Goal: Feedback & Contribution: Contribute content

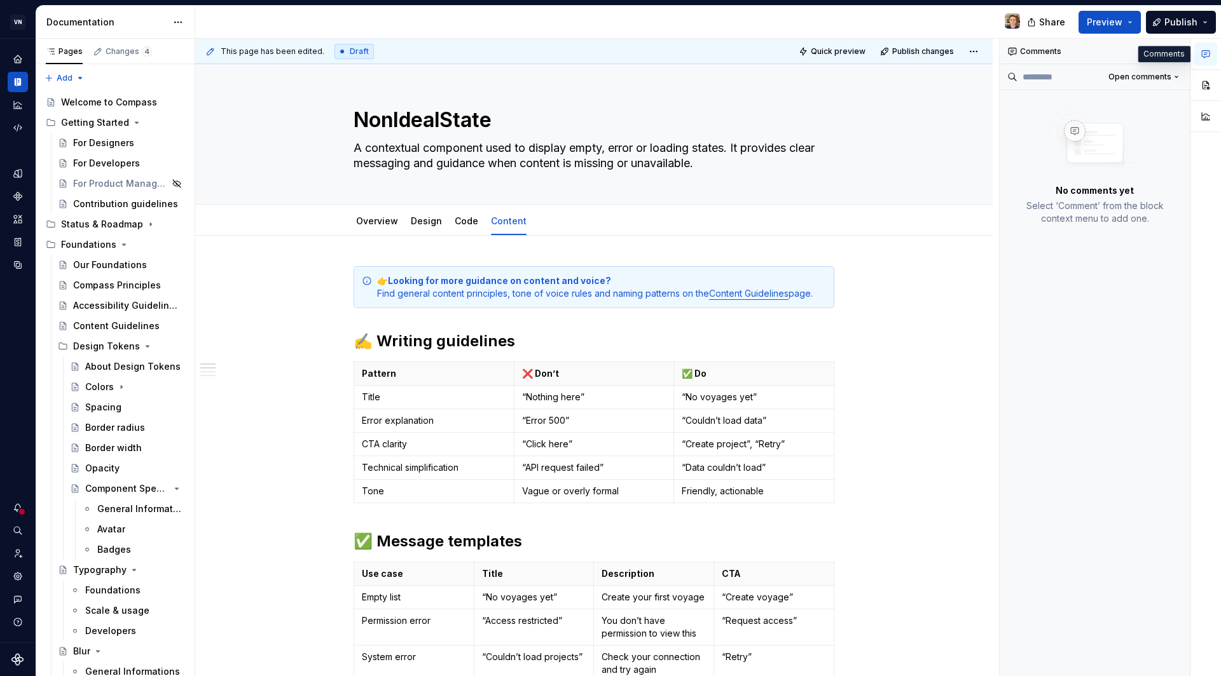
click at [1206, 55] on icon "button" at bounding box center [1205, 54] width 10 height 10
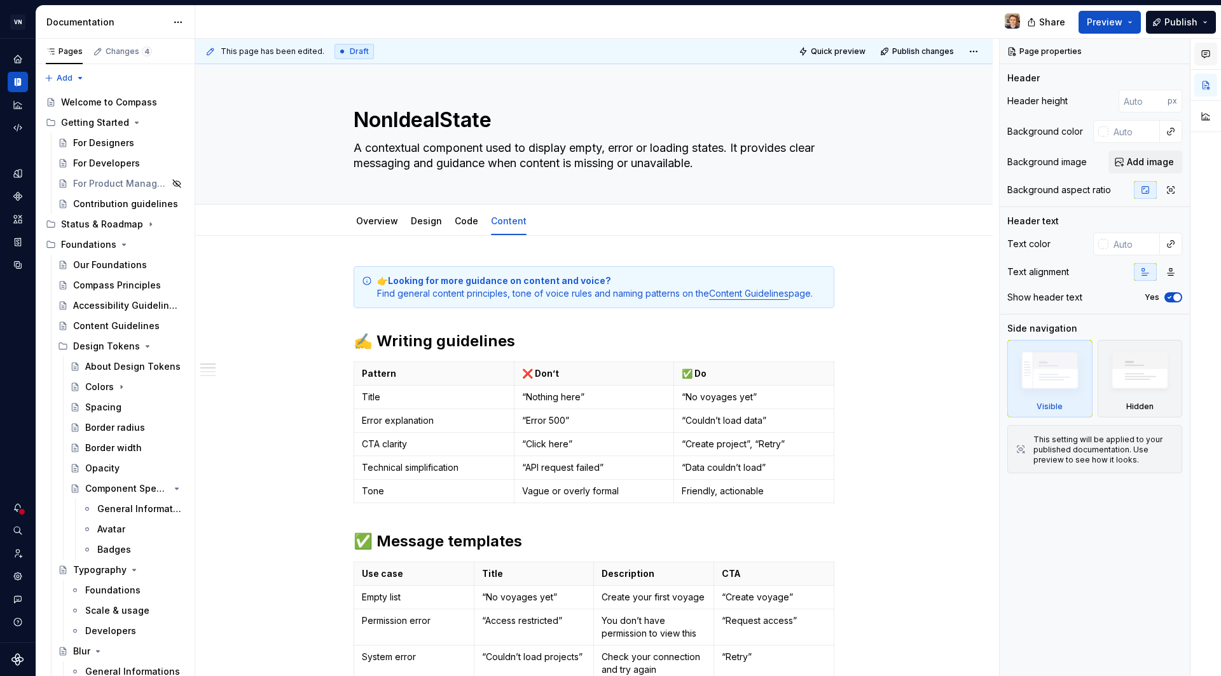
click at [1206, 55] on icon "button" at bounding box center [1205, 54] width 10 height 10
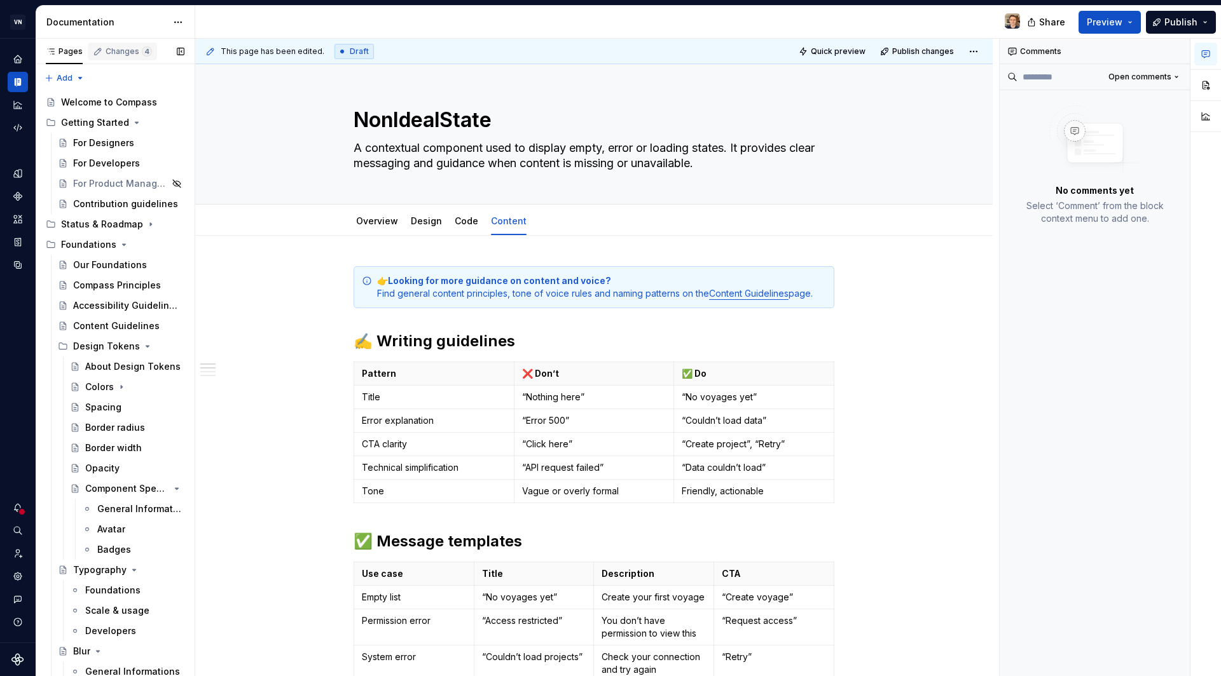
click at [129, 50] on div "Changes 4" at bounding box center [129, 51] width 46 height 10
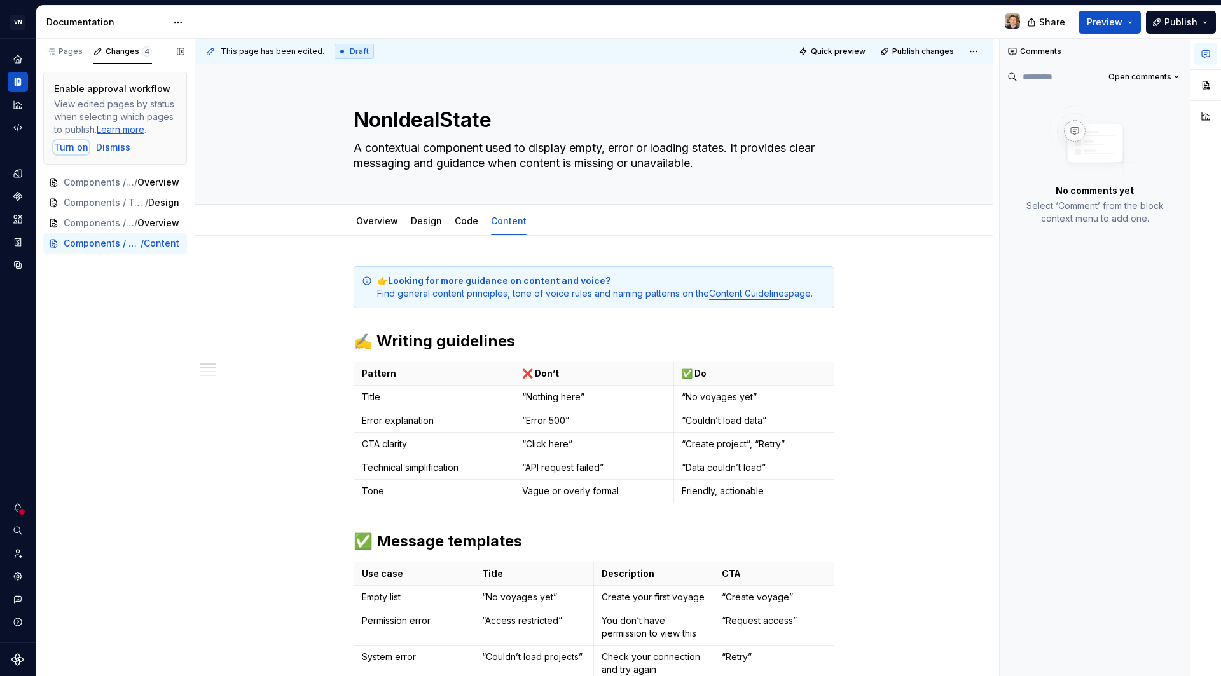
click at [71, 151] on div "Turn on" at bounding box center [71, 147] width 34 height 13
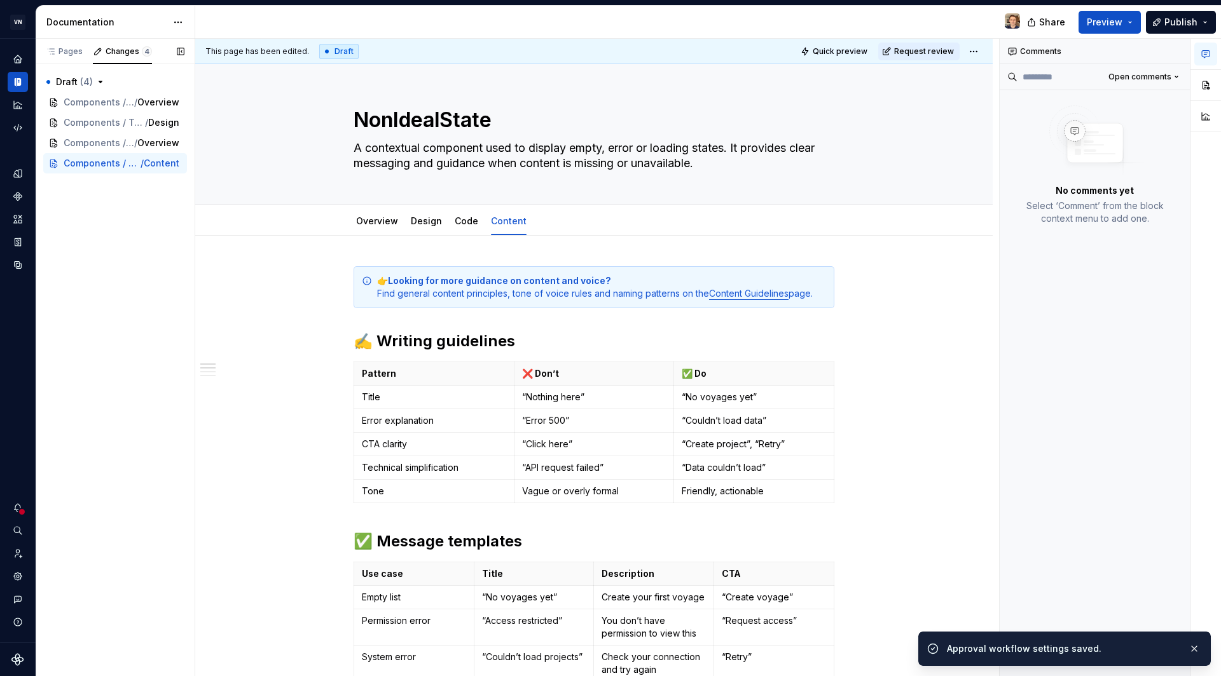
click at [92, 79] on button "Draft ( 4 )" at bounding box center [115, 82] width 144 height 20
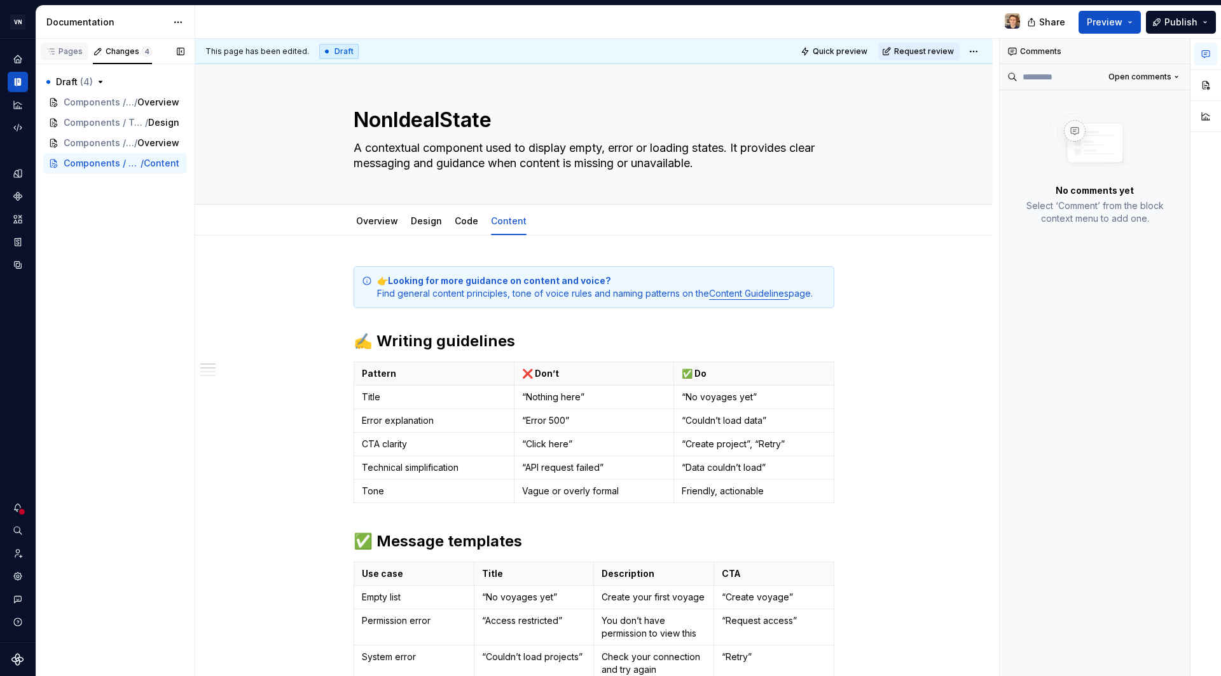
click at [77, 51] on div "Pages" at bounding box center [64, 51] width 37 height 10
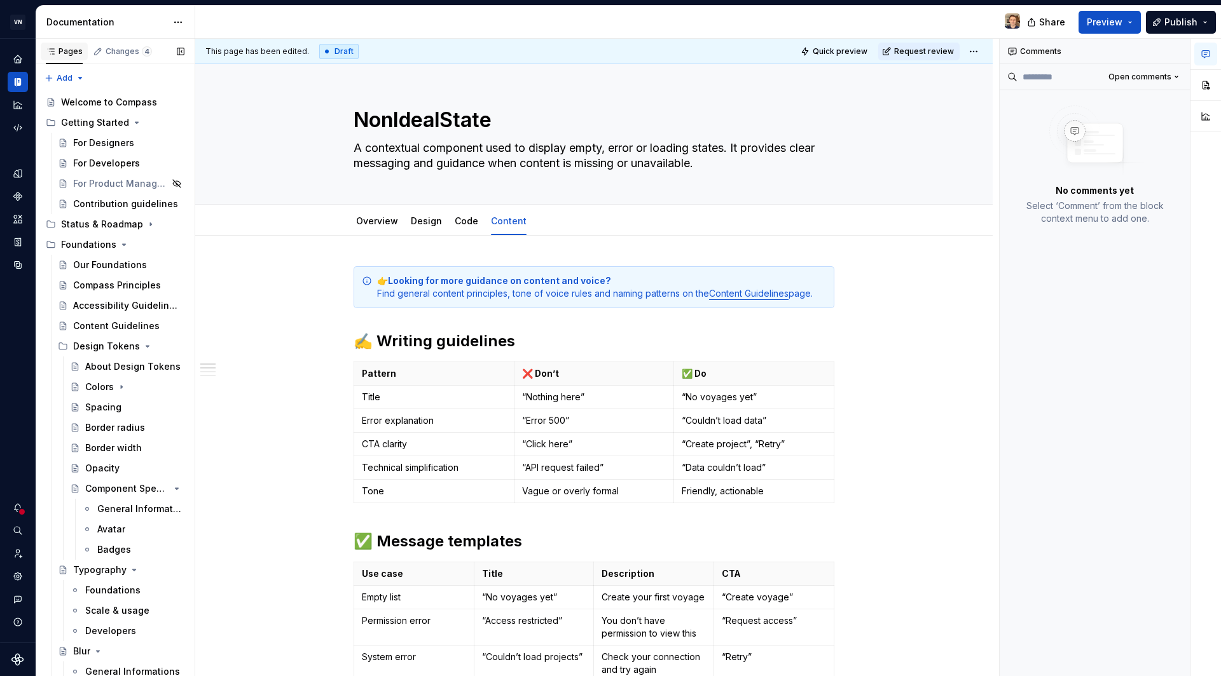
click at [77, 51] on div "Pages" at bounding box center [64, 51] width 37 height 10
click at [114, 51] on div "Changes 4" at bounding box center [129, 51] width 46 height 10
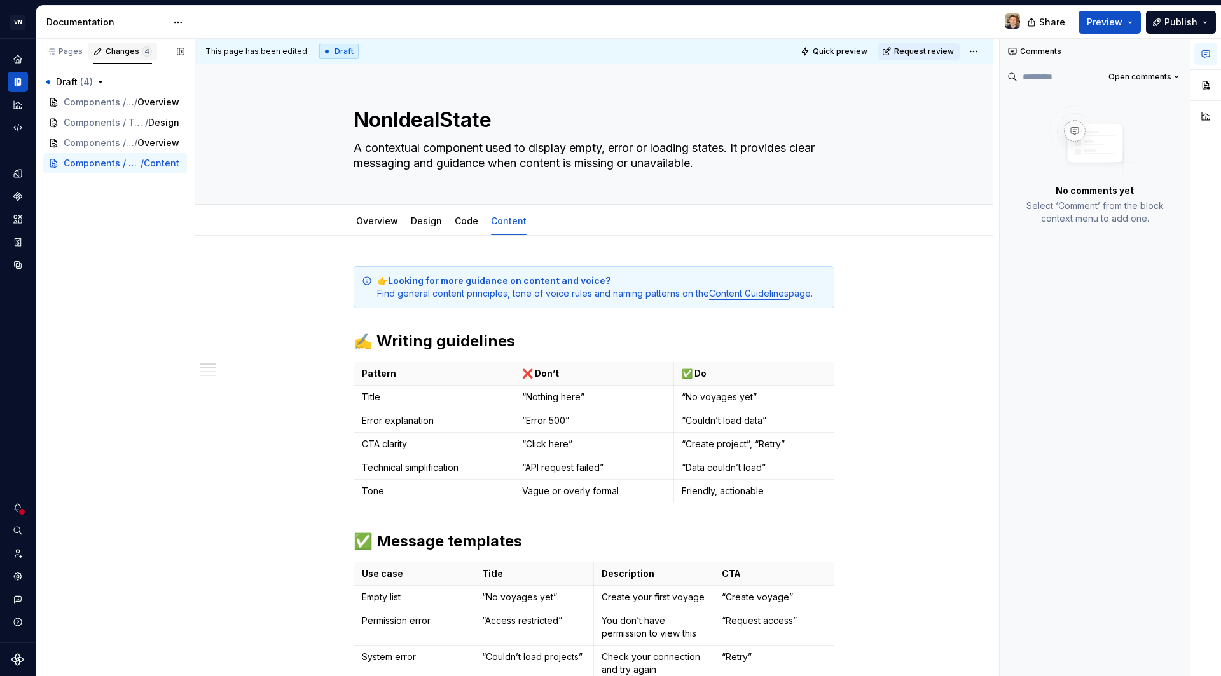
type textarea "*"
